Goal: Communication & Community: Answer question/provide support

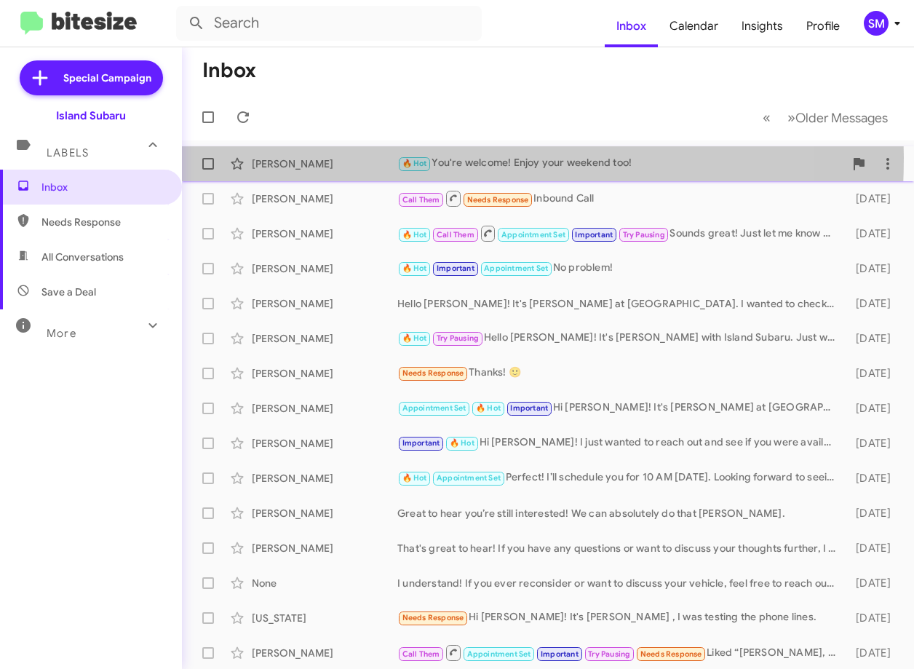
click at [304, 157] on div "[PERSON_NAME]" at bounding box center [325, 164] width 146 height 15
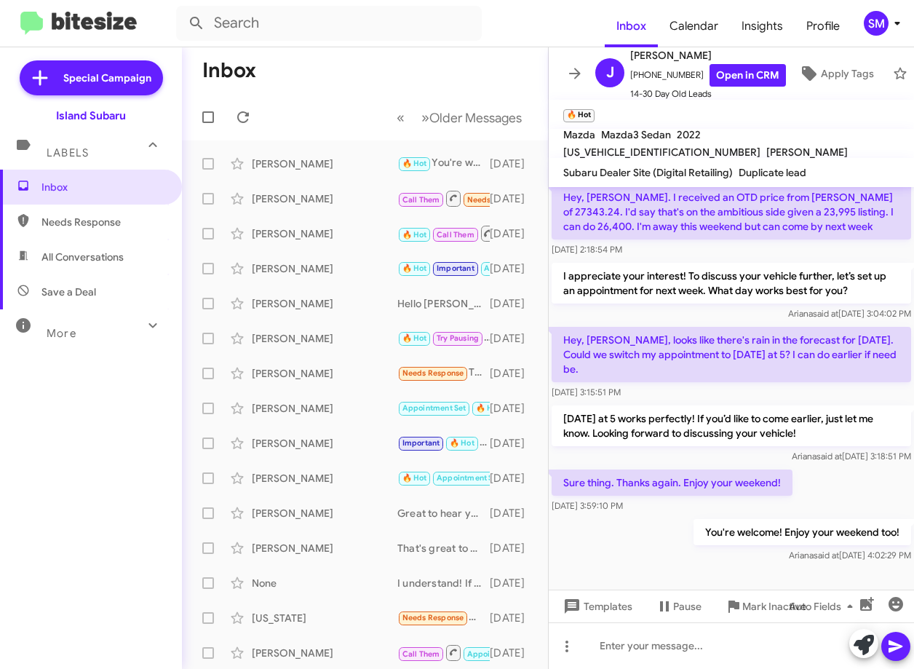
scroll to position [86, 0]
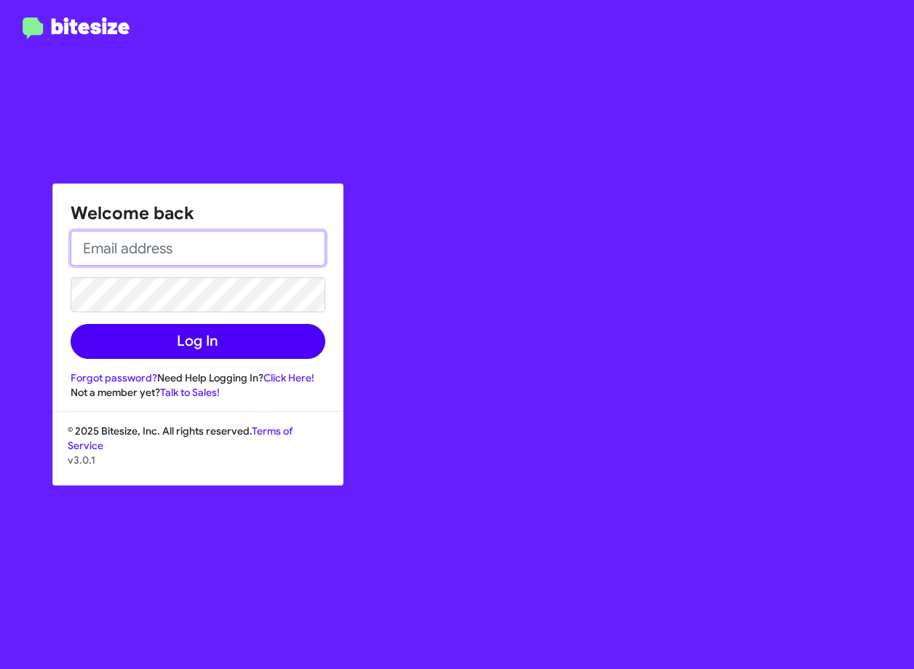
type input "[EMAIL_ADDRESS][DOMAIN_NAME]"
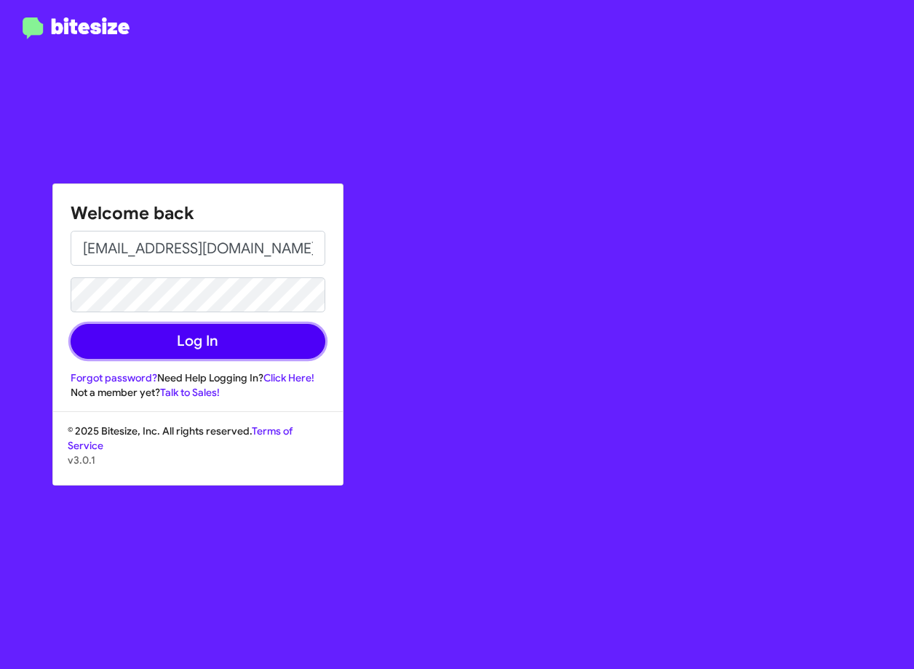
click at [168, 349] on button "Log In" at bounding box center [198, 341] width 255 height 35
